Goal: Information Seeking & Learning: Learn about a topic

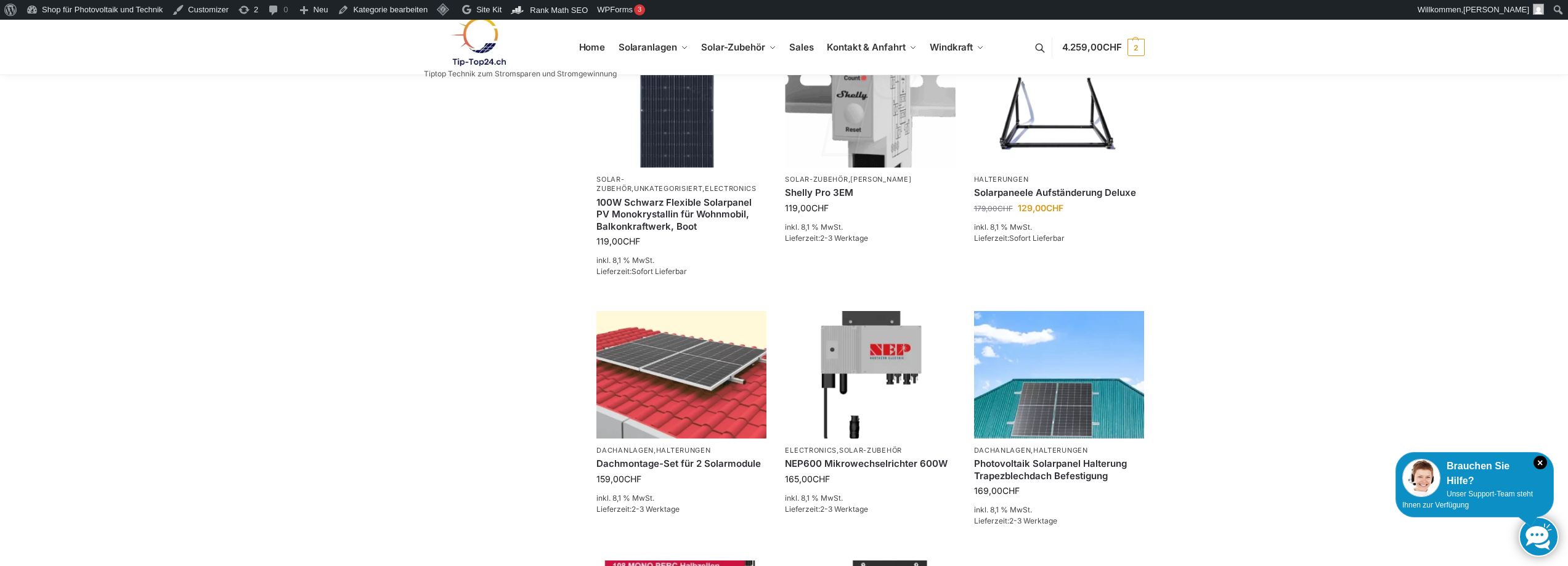
click at [472, 42] on img at bounding box center [477, 42] width 108 height 50
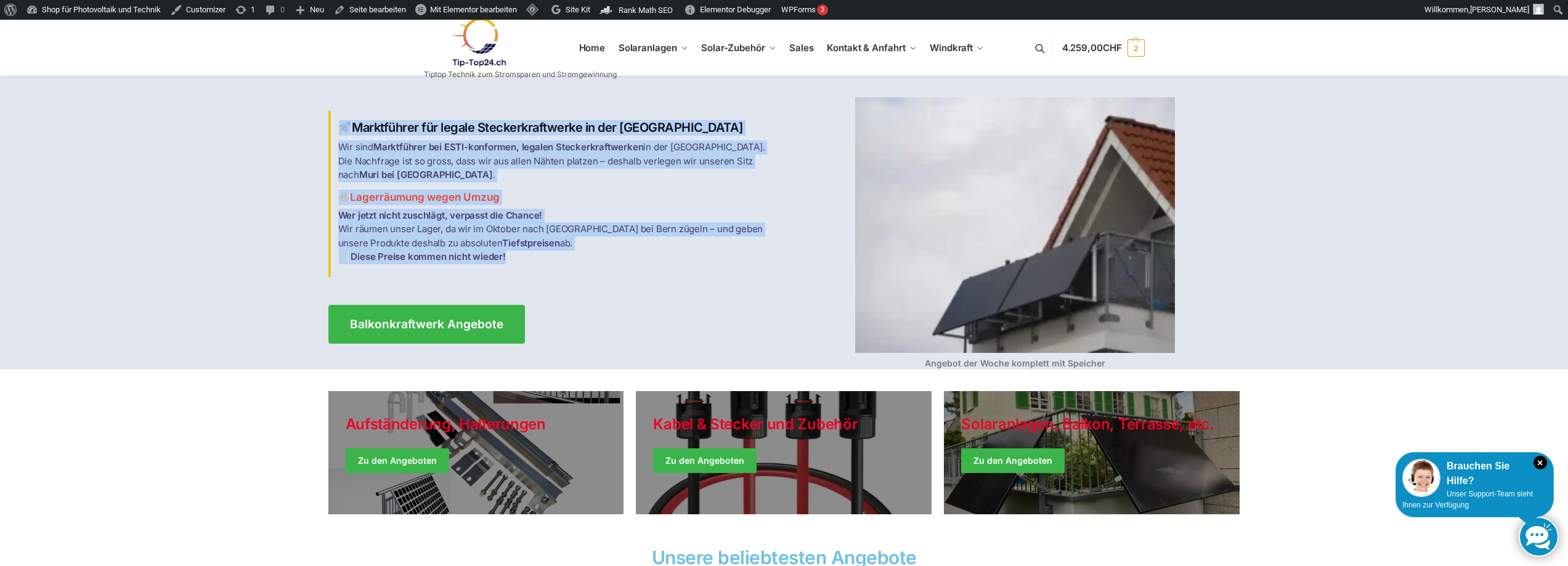
drag, startPoint x: 515, startPoint y: 250, endPoint x: 340, endPoint y: 124, distance: 215.6
click at [340, 124] on div "Marktführer für legale Steckerkraftwerke in der [GEOGRAPHIC_DATA] Wir sind Mark…" at bounding box center [556, 193] width 456 height 165
click at [473, 8] on span "Mit Elementor bearbeiten" at bounding box center [473, 9] width 86 height 9
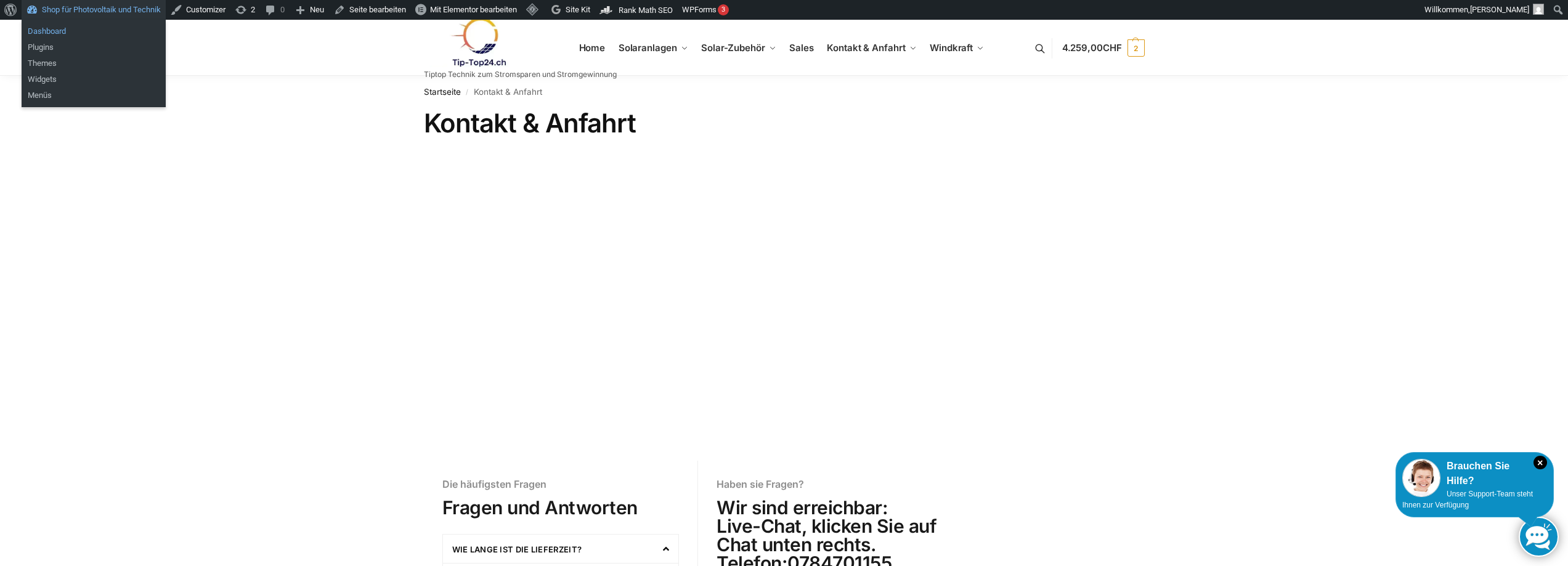
click at [57, 31] on link "Dashboard" at bounding box center [93, 31] width 144 height 16
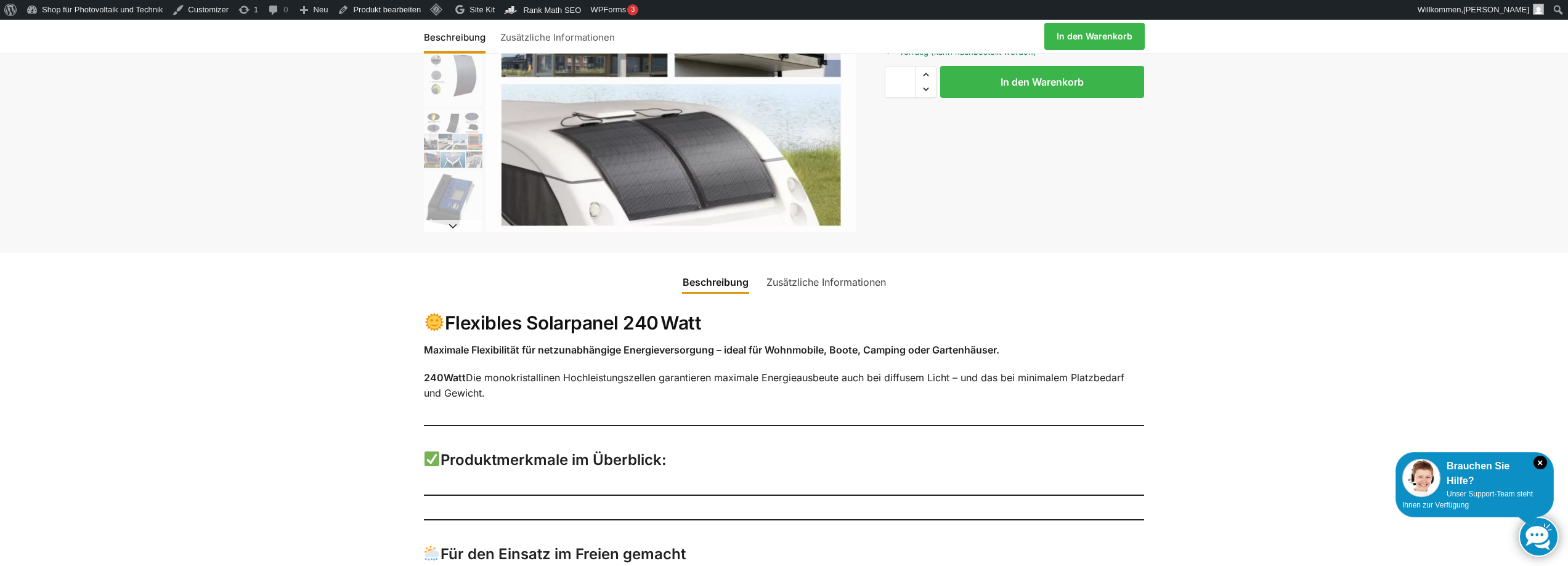
scroll to position [492, 0]
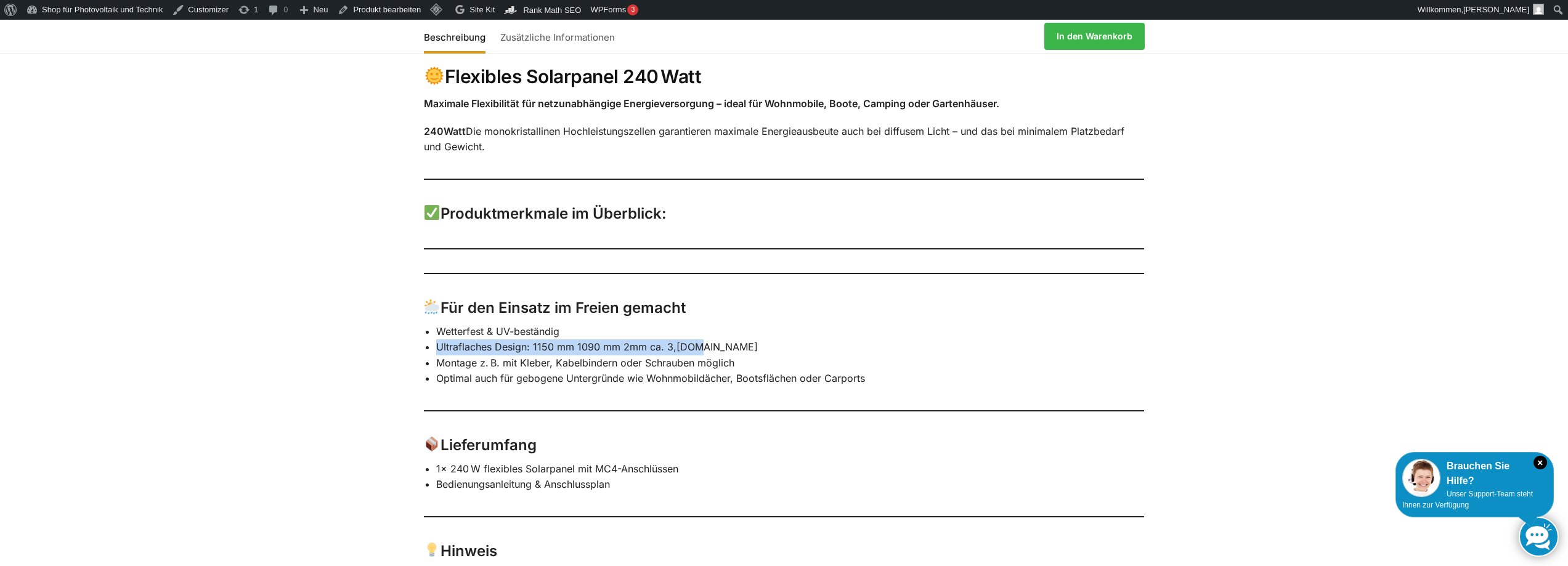
drag, startPoint x: 436, startPoint y: 348, endPoint x: 689, endPoint y: 348, distance: 253.0
click at [689, 348] on li "Ultraflaches Design: 1150 mm 1090 mm 2mm ca. 3,[DOMAIN_NAME]" at bounding box center [790, 347] width 709 height 16
copy li "Ultraflaches Design: 1150 mm 1090 mm 2mm ca. 3,[DOMAIN_NAME]"
